Goal: Transaction & Acquisition: Book appointment/travel/reservation

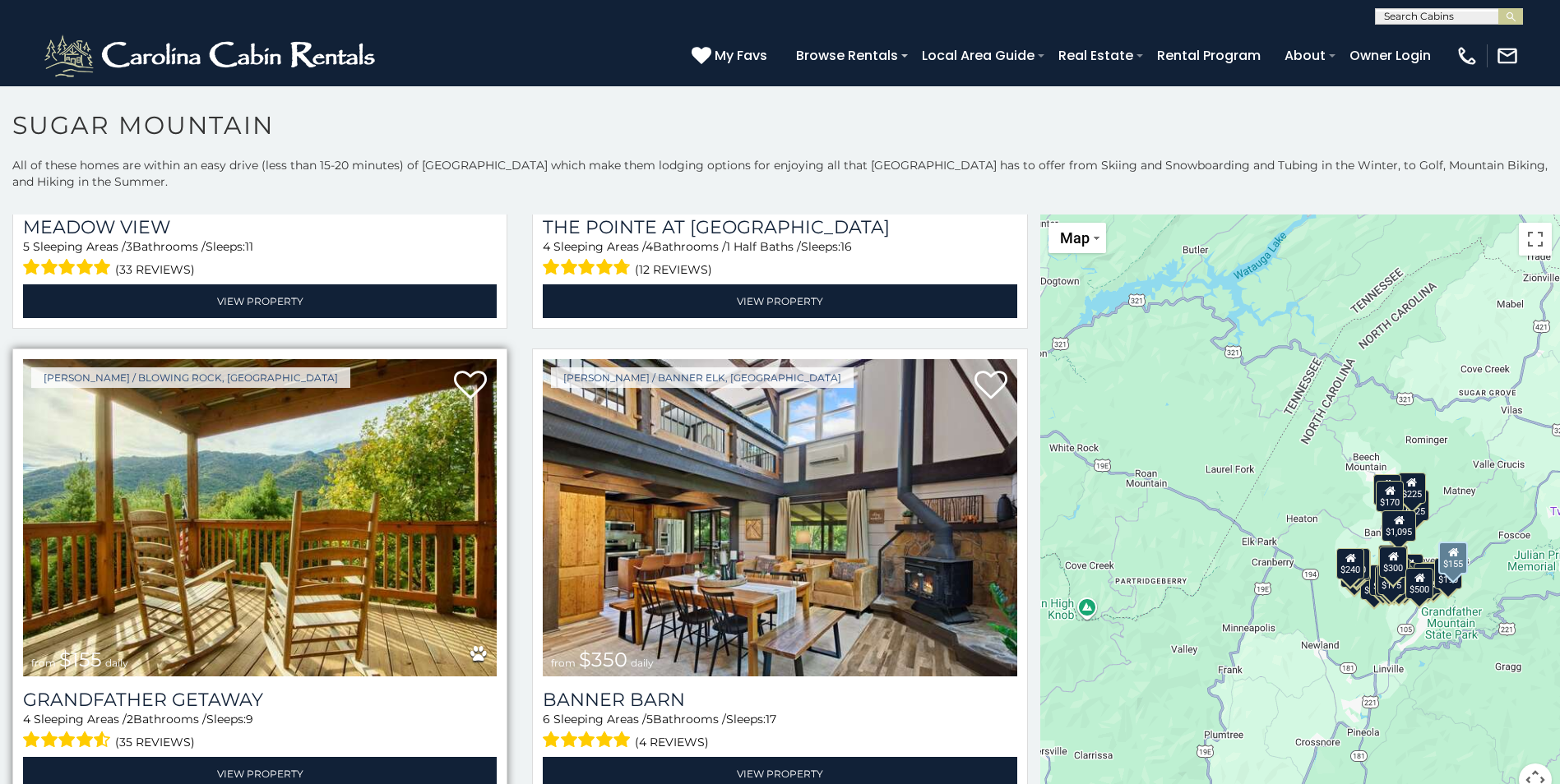
scroll to position [5096, 0]
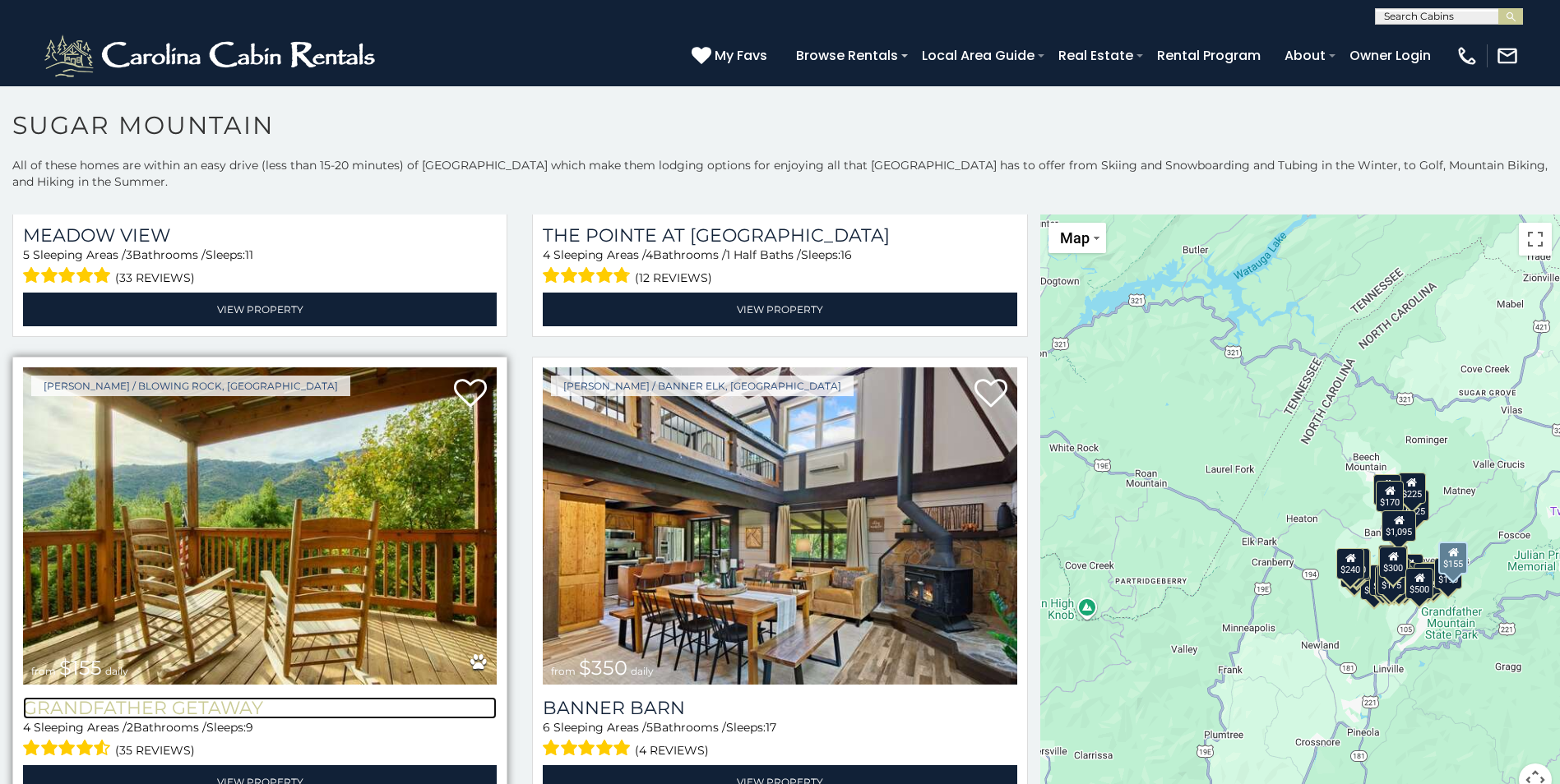
click at [194, 697] on h3 "Grandfather Getaway" at bounding box center [259, 708] width 473 height 22
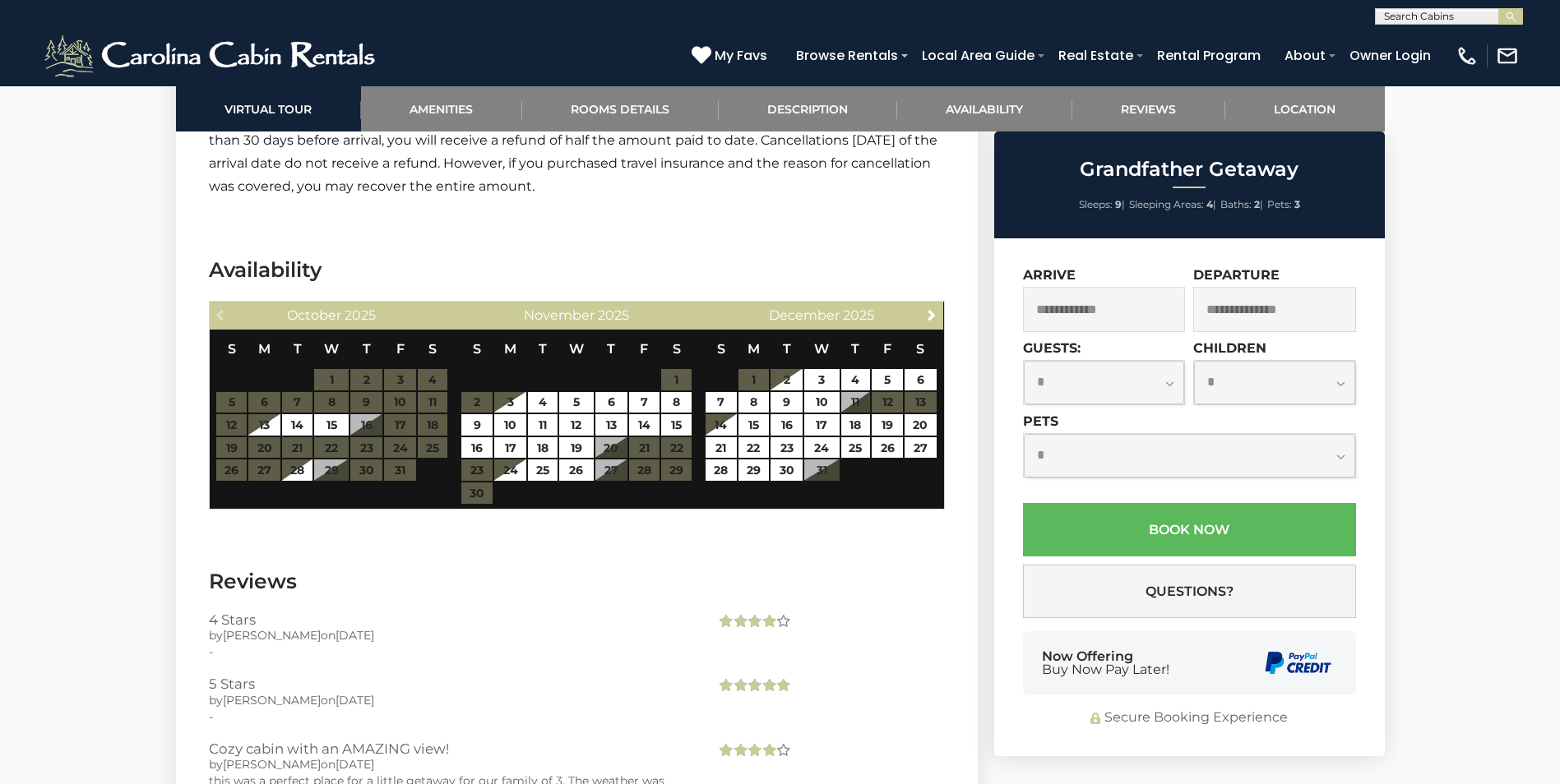
scroll to position [2794, 0]
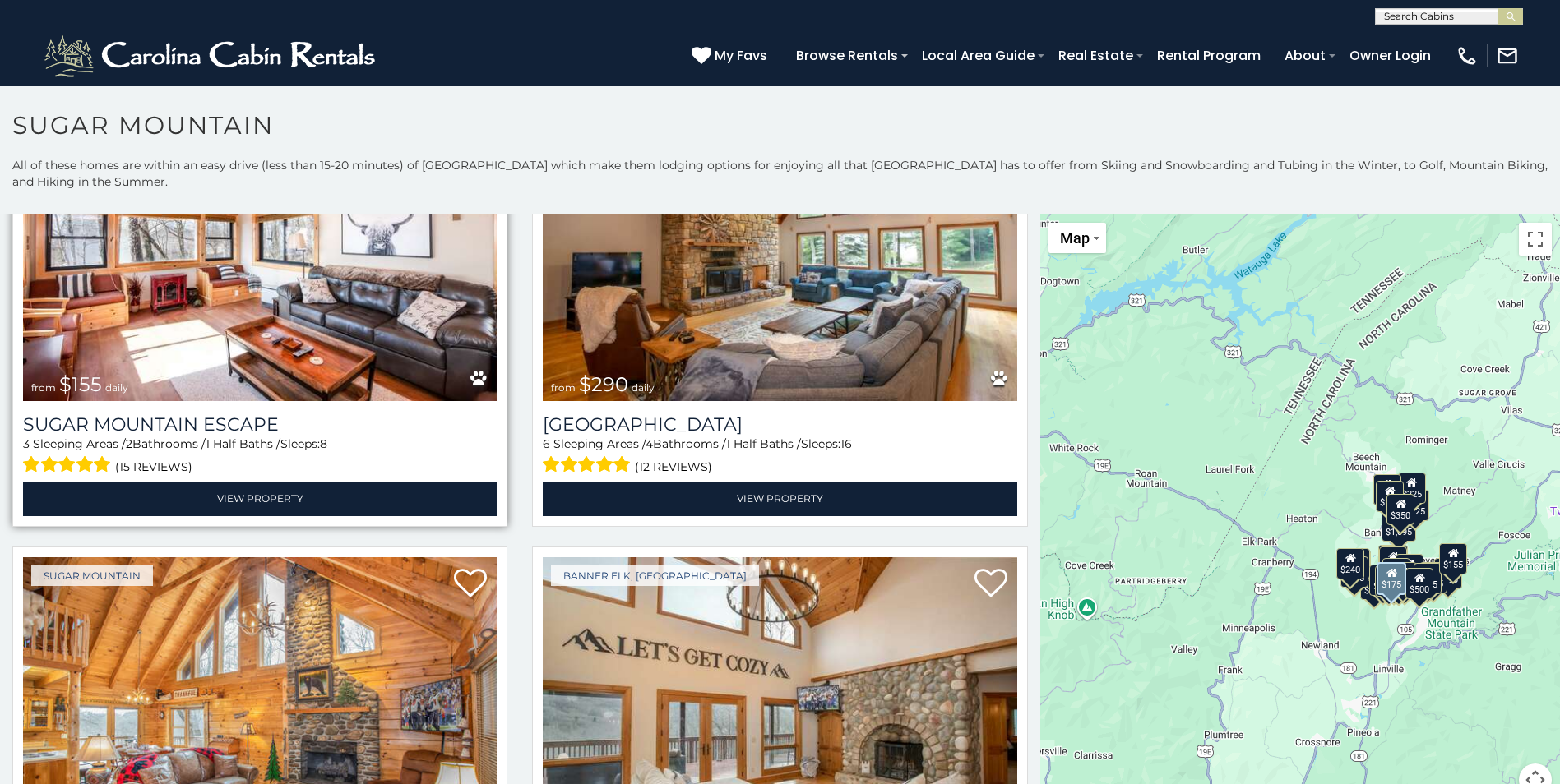
scroll to position [2548, 0]
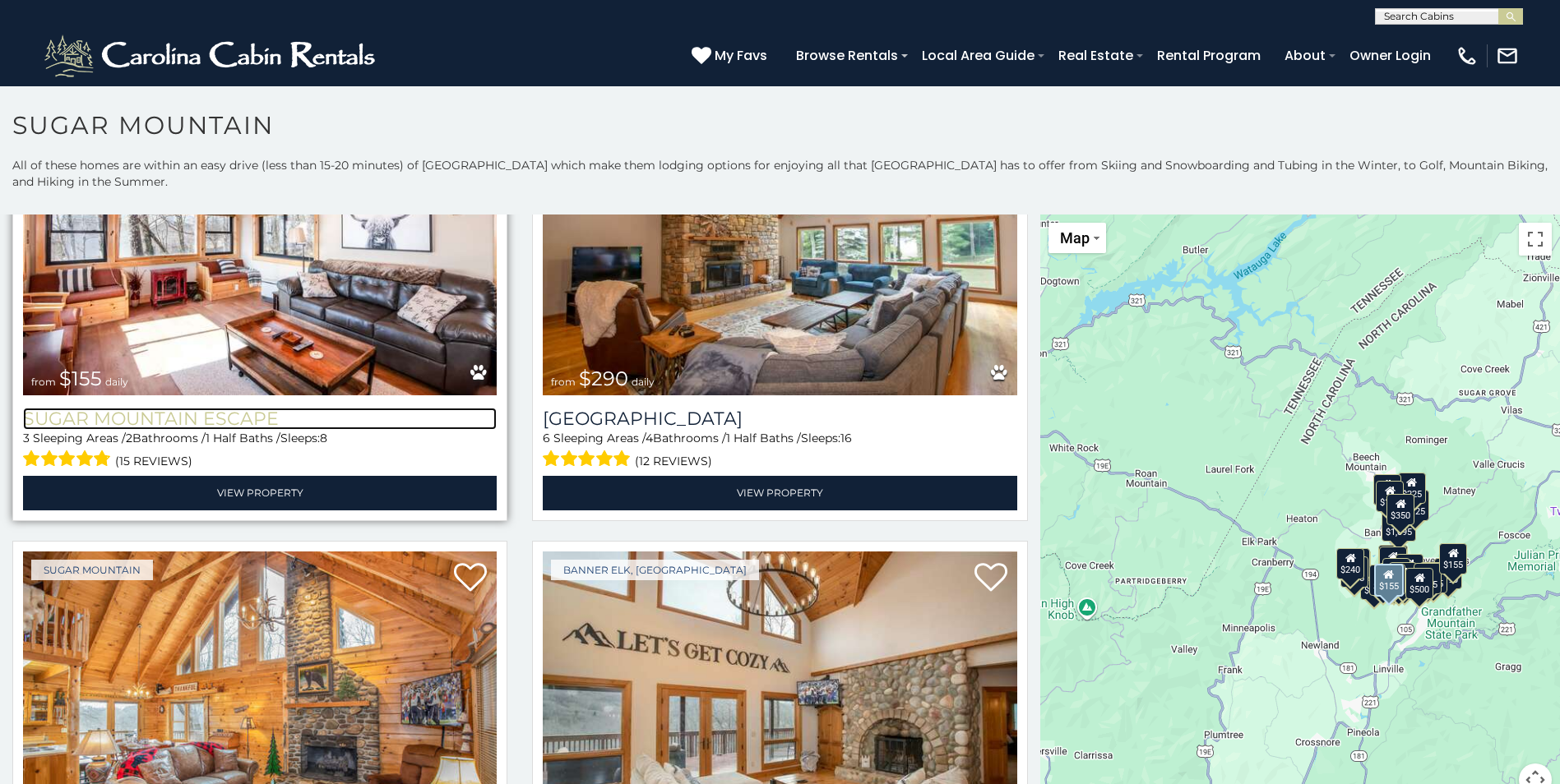
click at [262, 408] on h3 "Sugar Mountain Escape" at bounding box center [259, 419] width 473 height 22
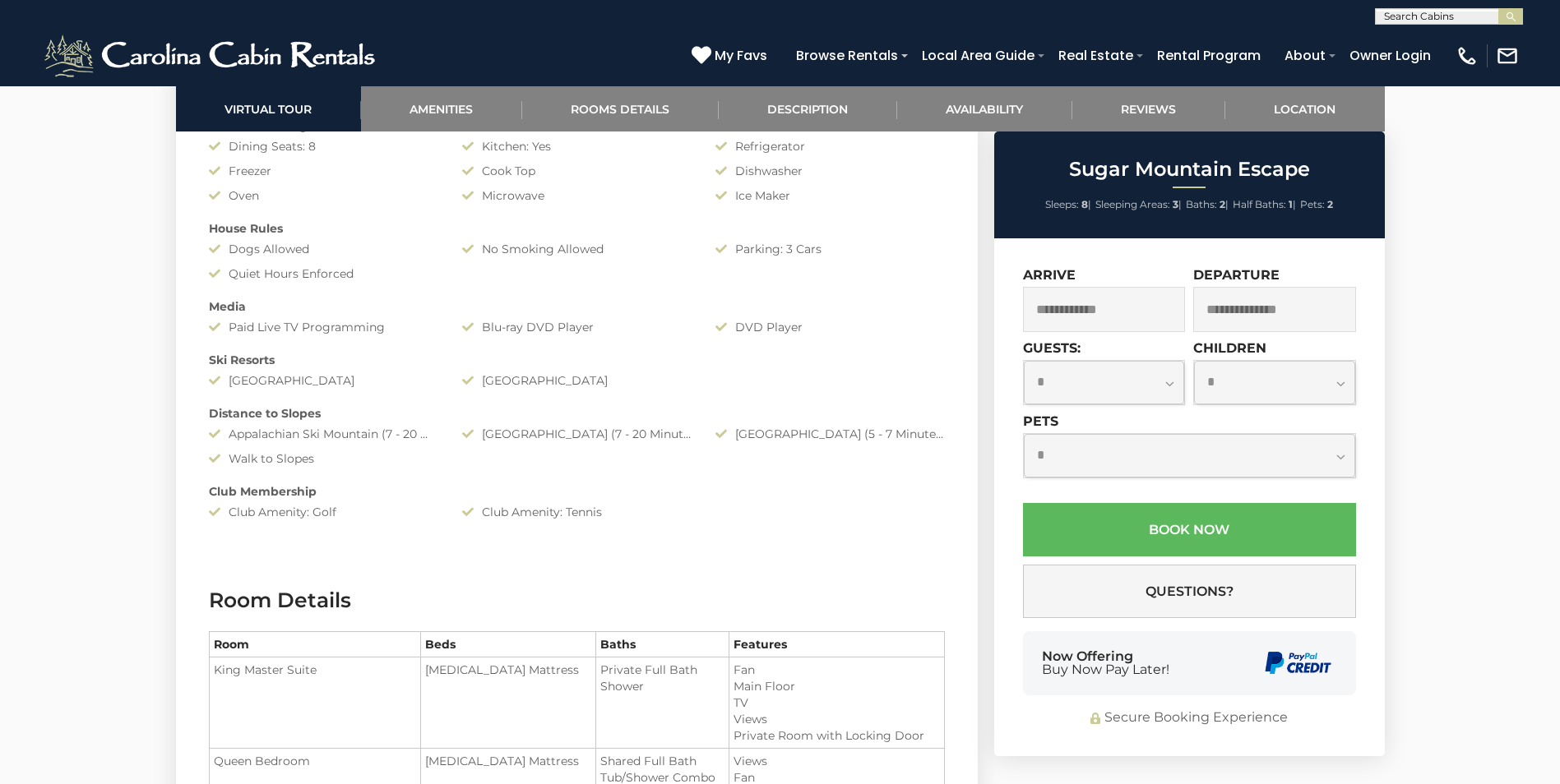
scroll to position [1644, 0]
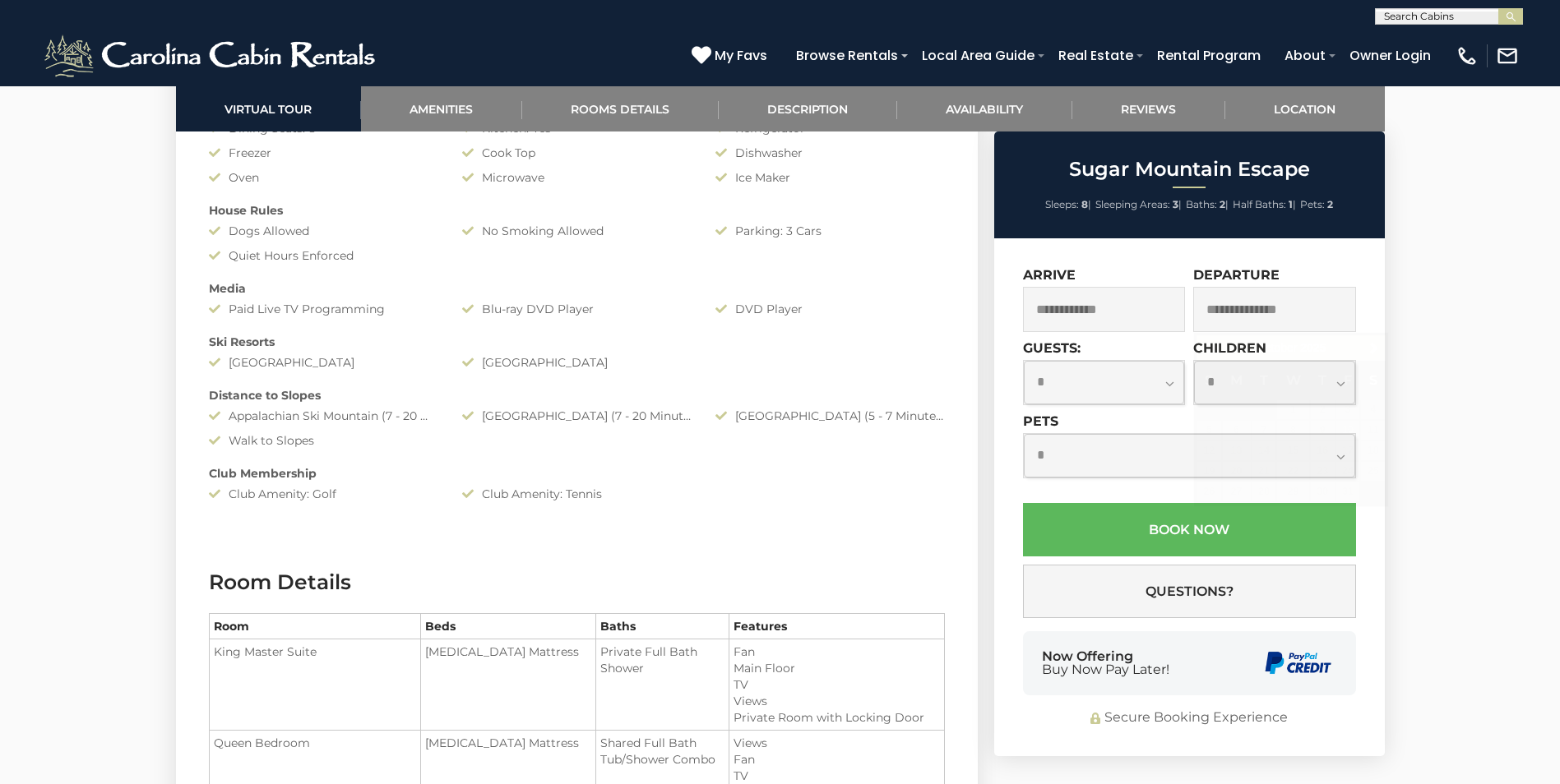
click at [1240, 308] on input "text" at bounding box center [1274, 309] width 162 height 46
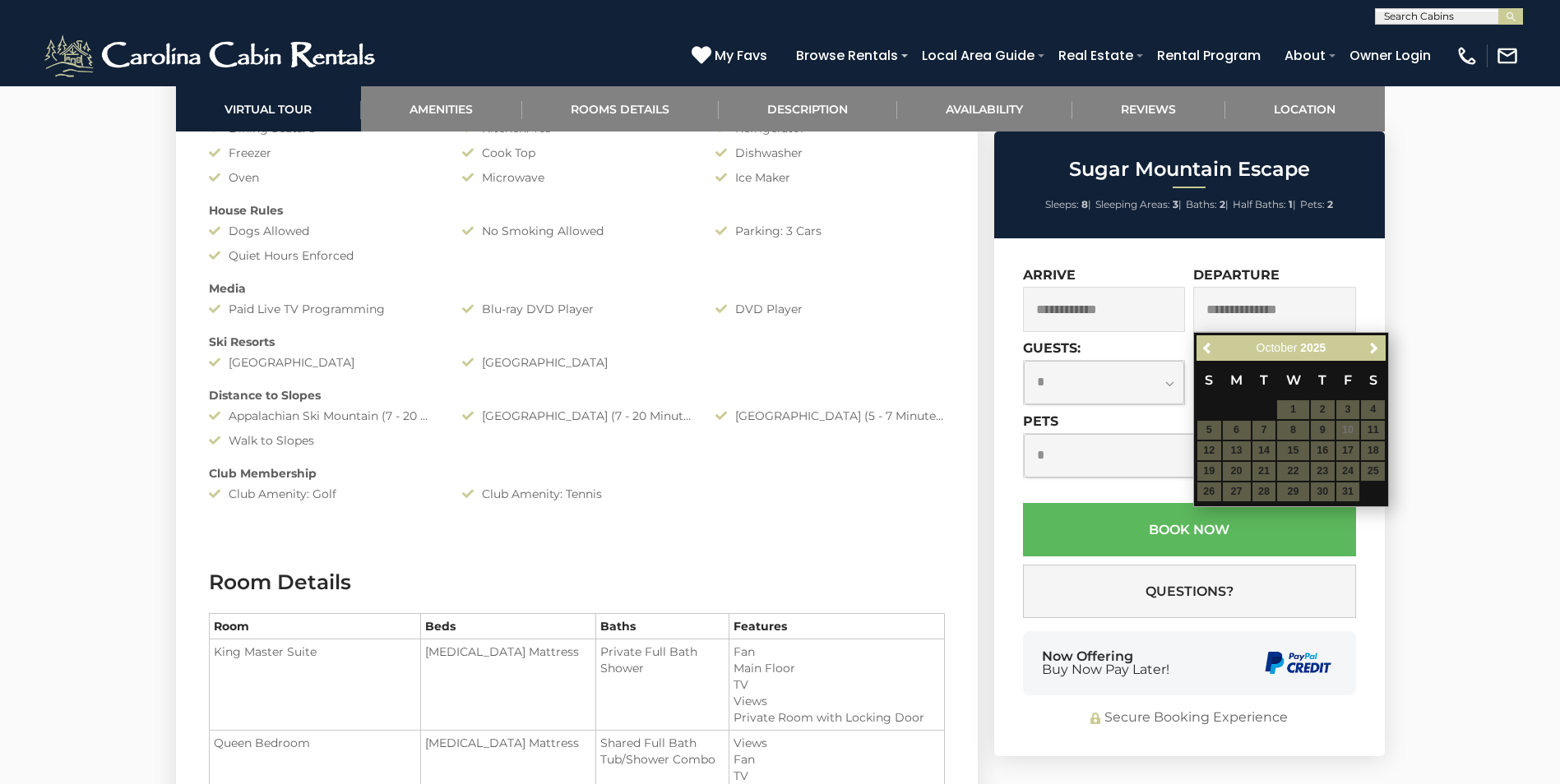
click at [1091, 305] on input "text" at bounding box center [1104, 309] width 162 height 46
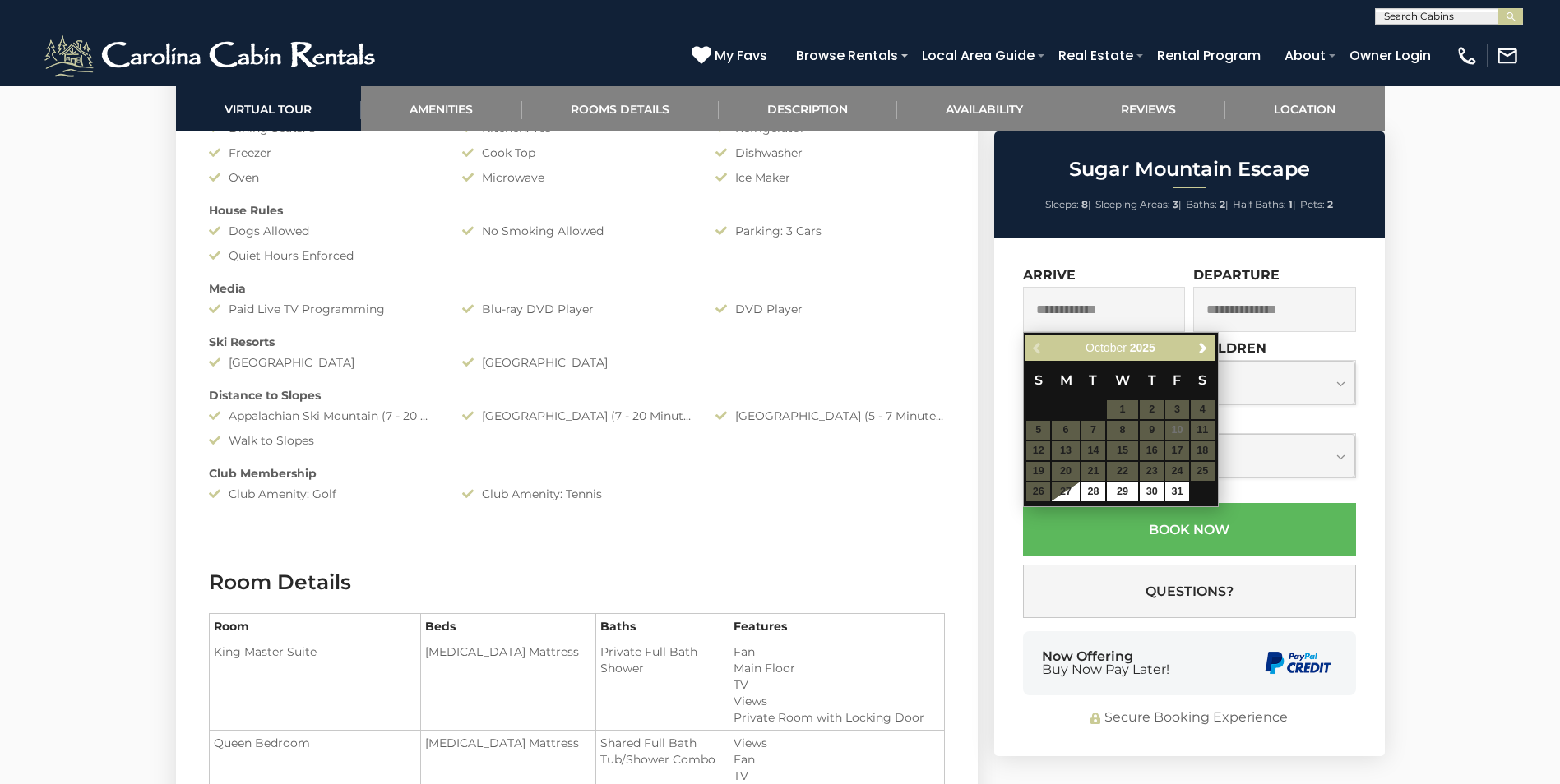
click at [1198, 430] on table "S M T W T F S 1 2 3 4 5 6 7 8 9 10 11 12 13 14 15 16 17 18 19 20 21 22 23 24 25…" at bounding box center [1119, 431] width 189 height 142
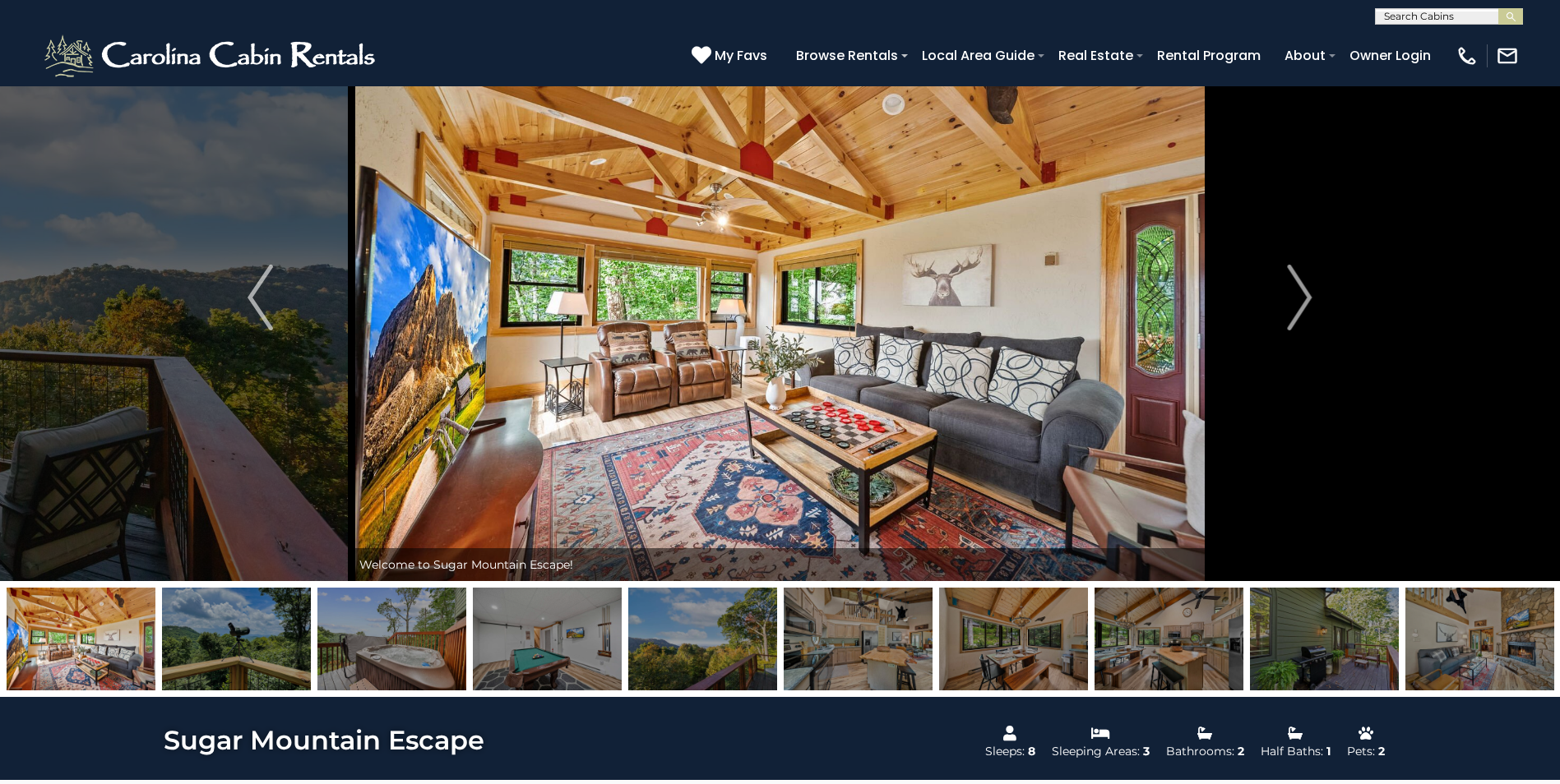
scroll to position [0, 0]
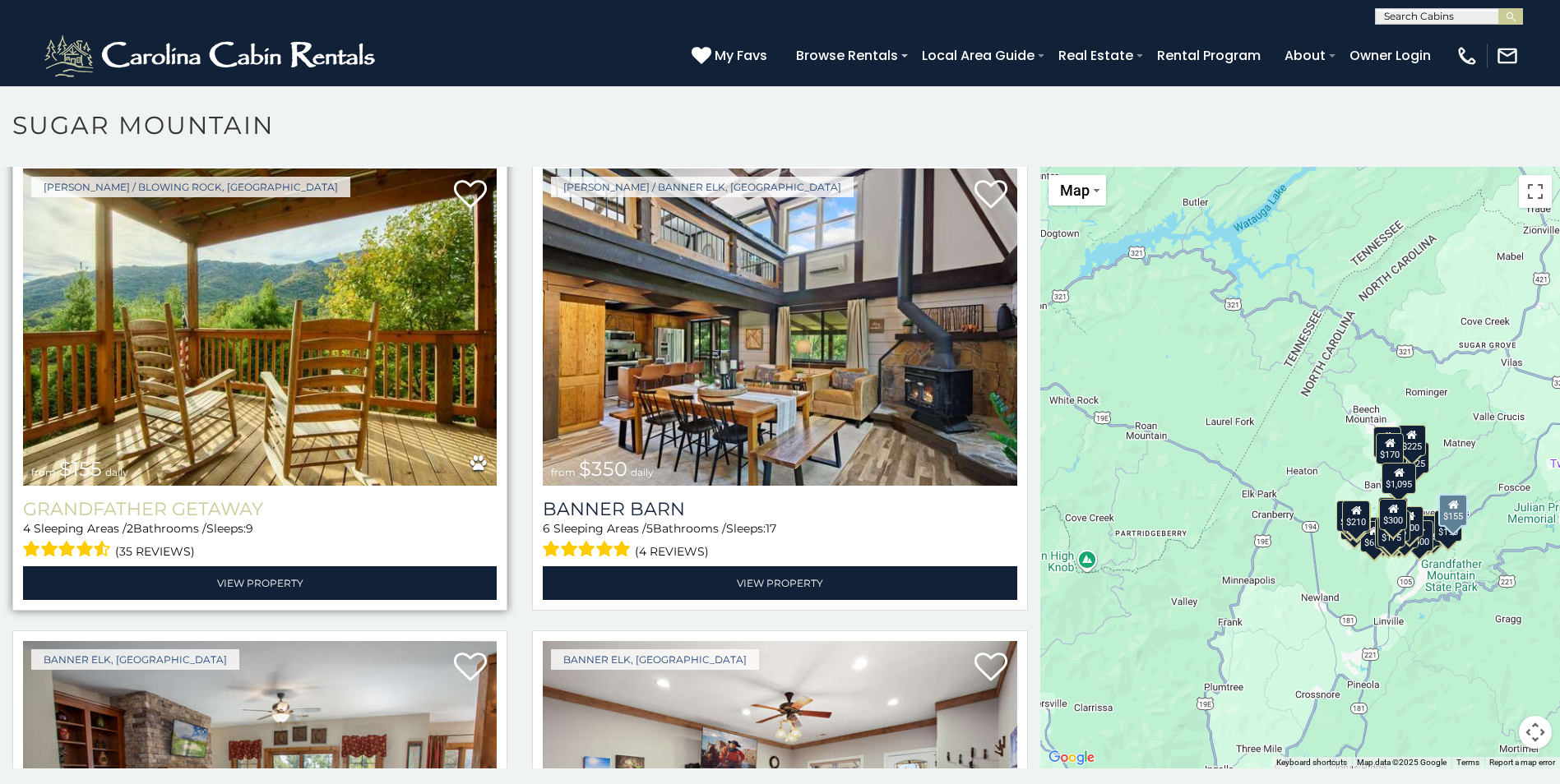
scroll to position [5260, 0]
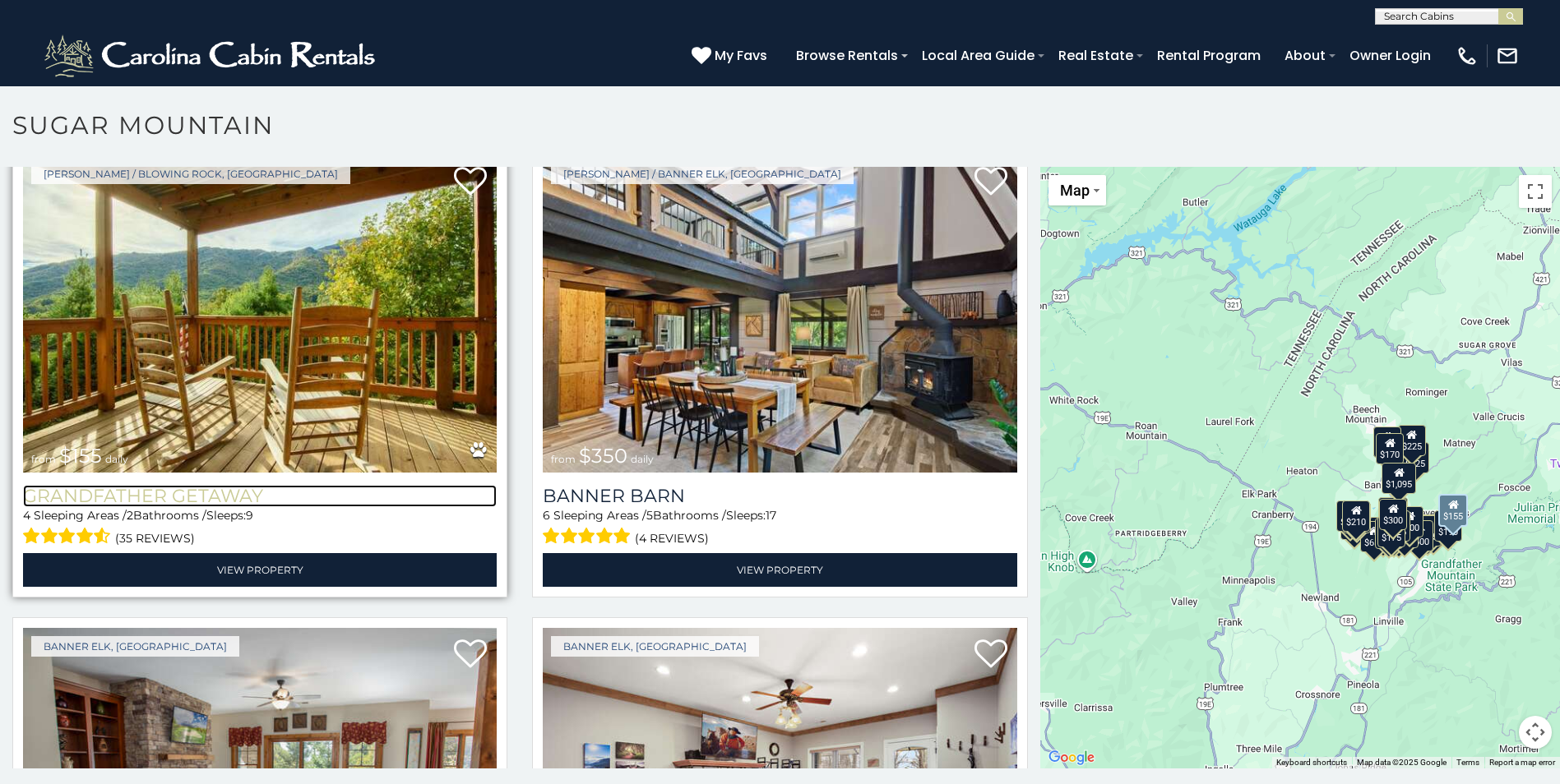
click at [213, 485] on h3 "Grandfather Getaway" at bounding box center [259, 496] width 473 height 22
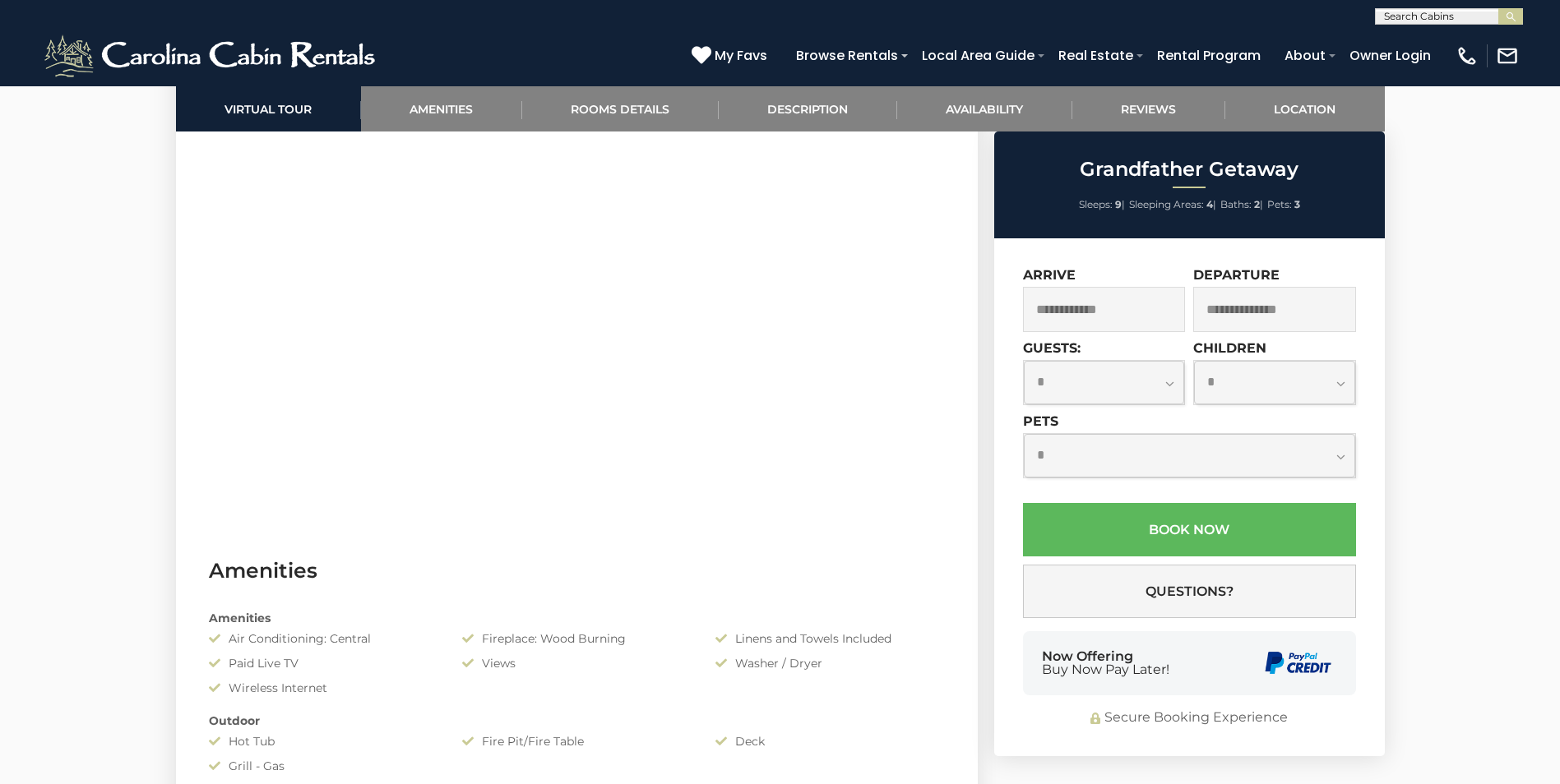
scroll to position [904, 0]
click at [1088, 319] on input "text" at bounding box center [1104, 309] width 162 height 46
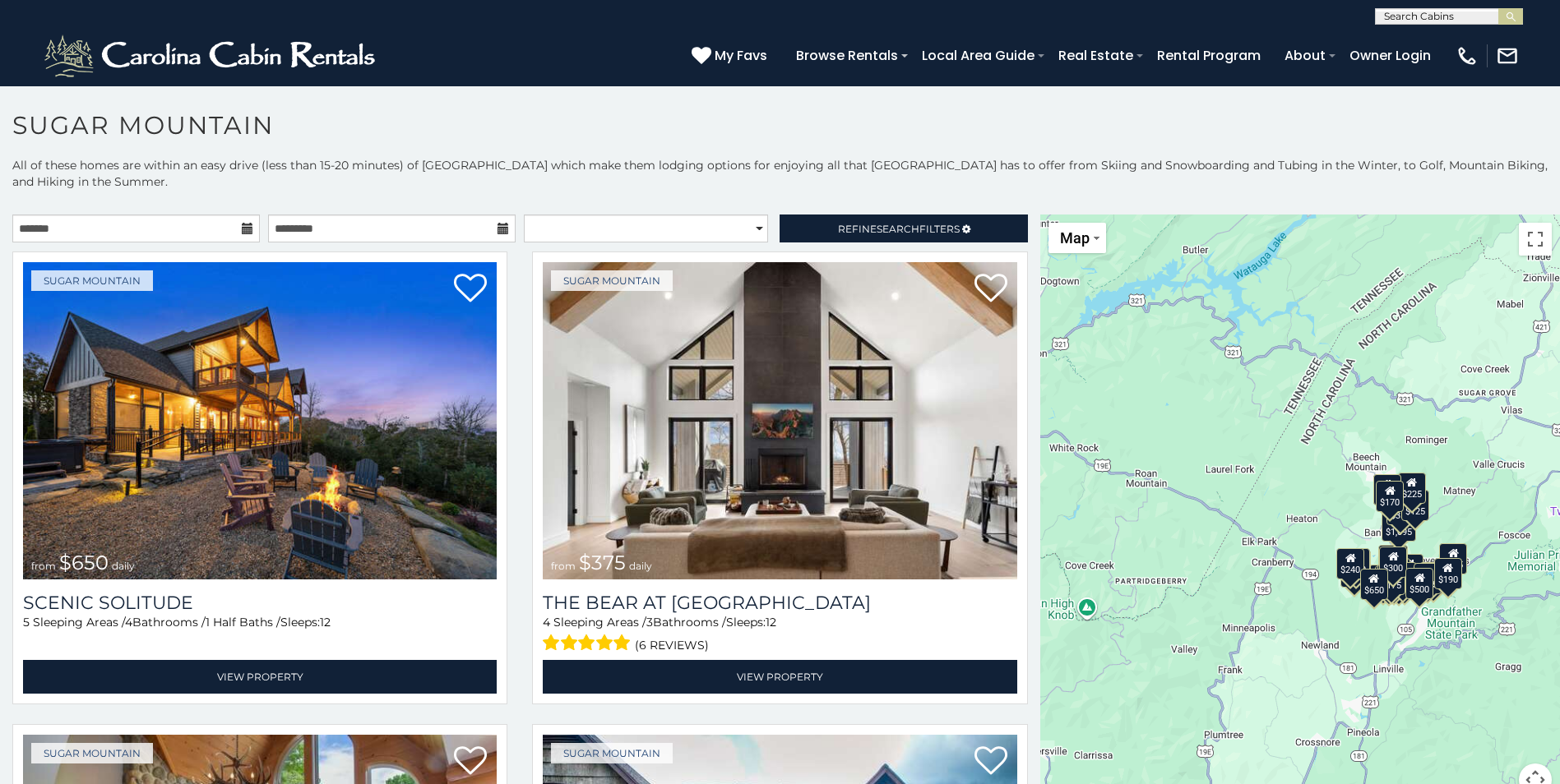
click at [246, 226] on icon at bounding box center [247, 228] width 11 height 11
click at [225, 230] on input "text" at bounding box center [136, 228] width 247 height 28
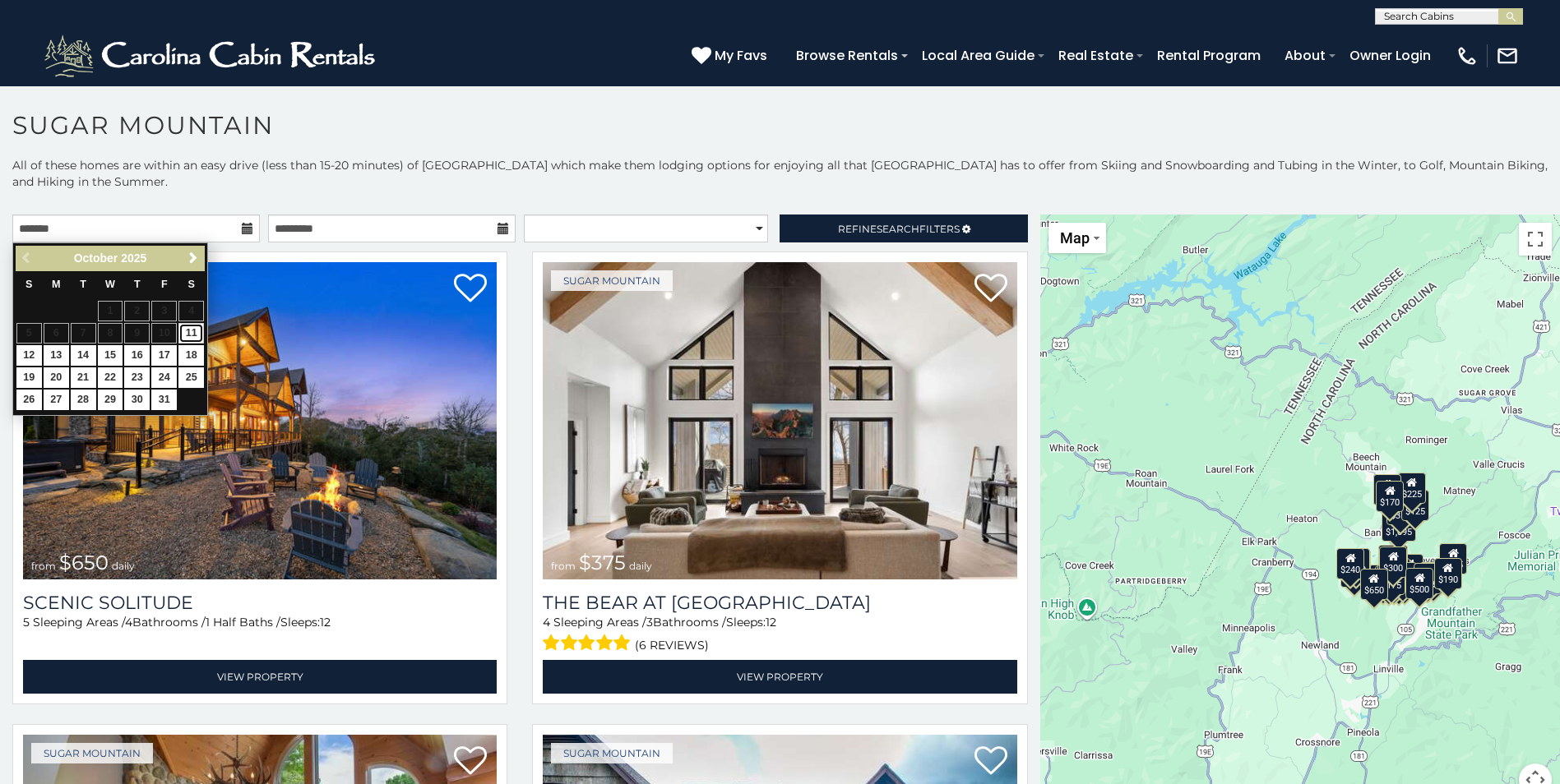
click at [186, 334] on link "11" at bounding box center [192, 333] width 26 height 21
type input "**********"
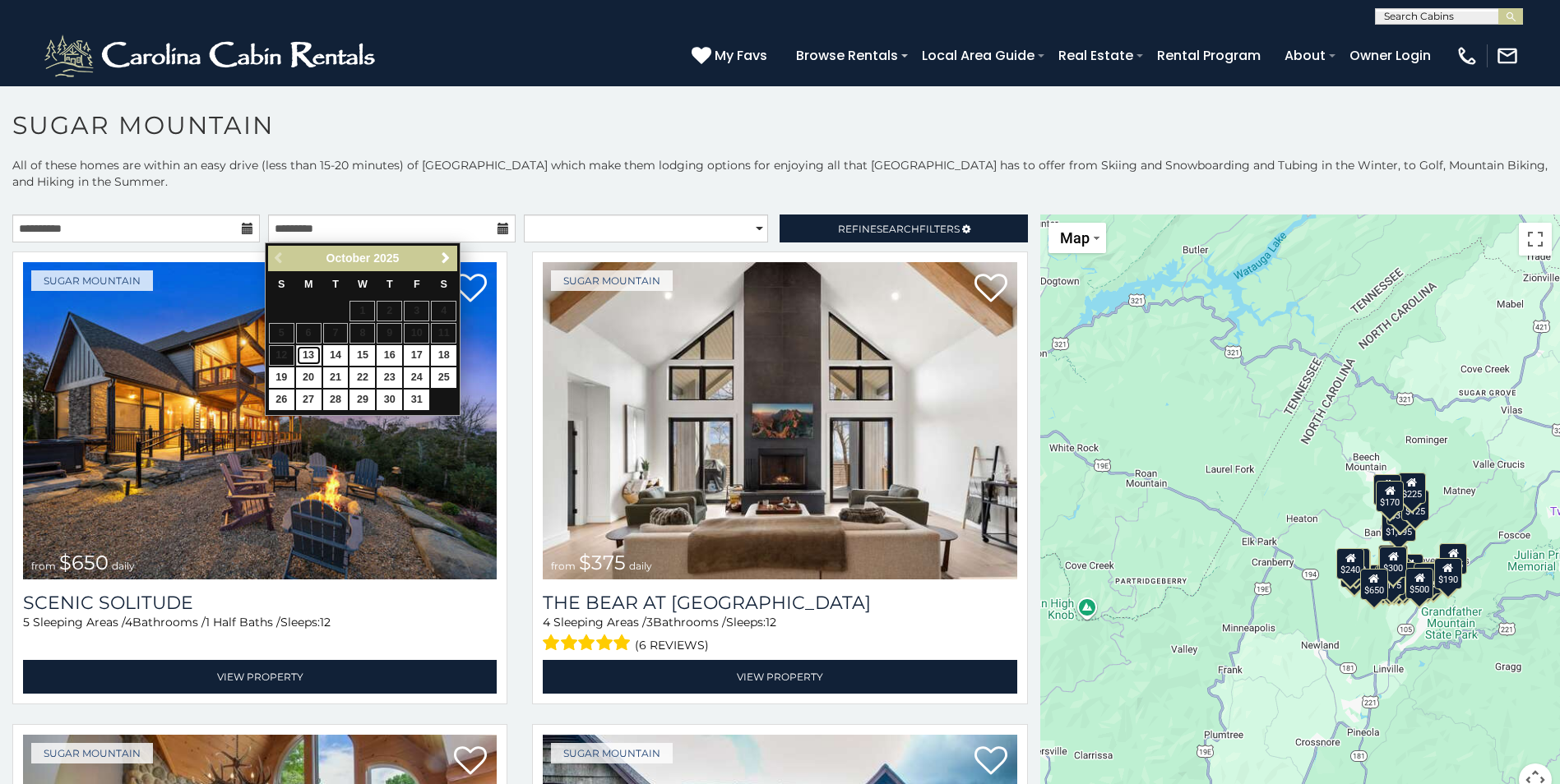
click at [308, 355] on link "13" at bounding box center [309, 356] width 26 height 21
type input "**********"
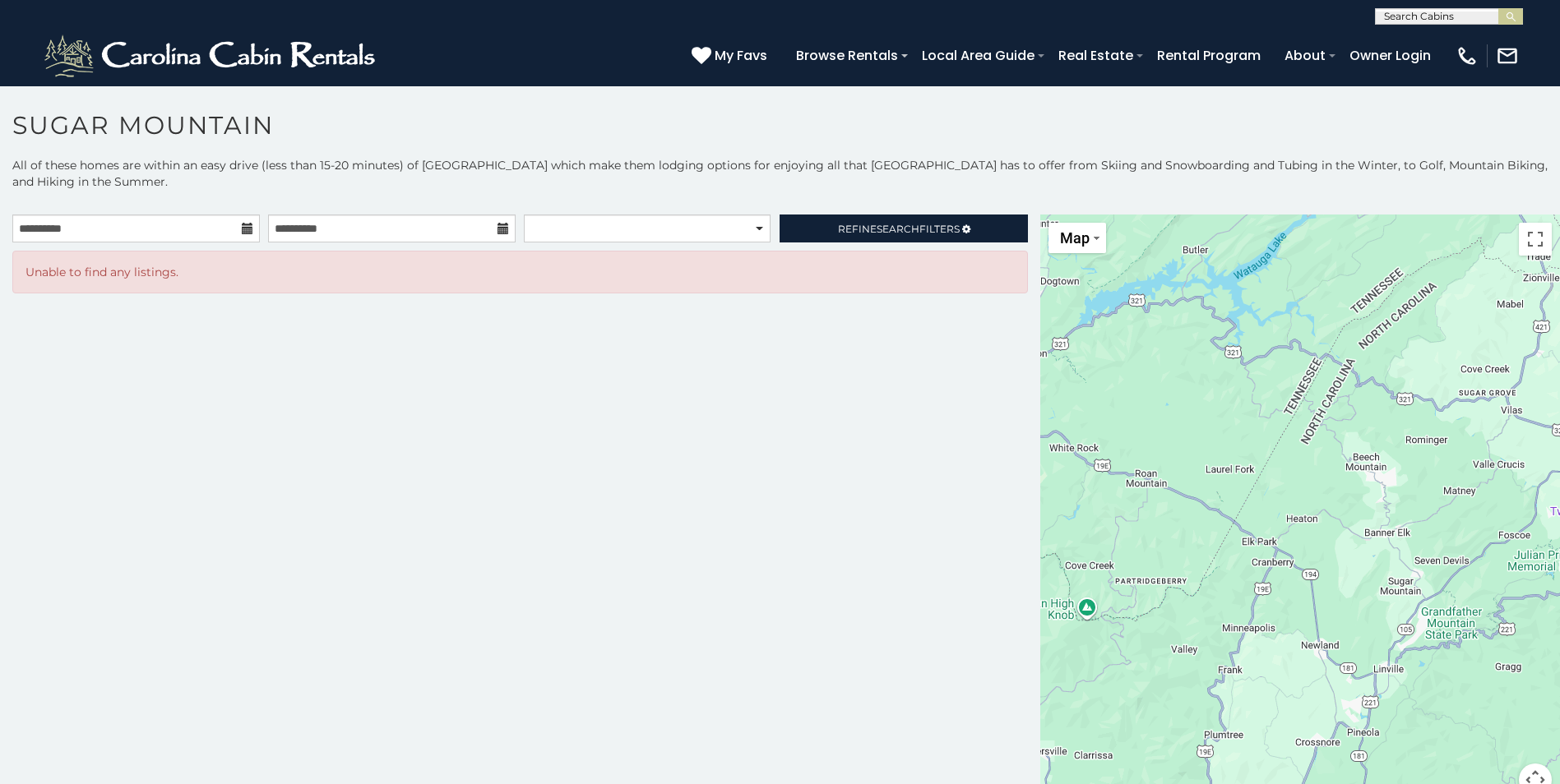
click at [497, 227] on icon at bounding box center [503, 228] width 11 height 11
